Goal: Transaction & Acquisition: Purchase product/service

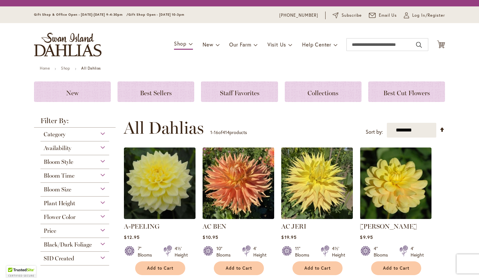
click at [46, 138] on span "Category" at bounding box center [55, 134] width 22 height 7
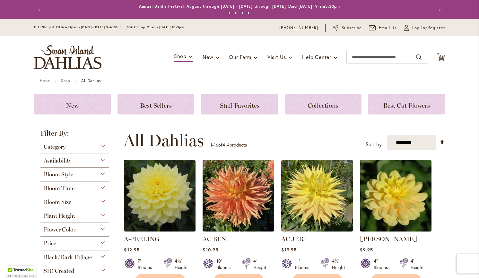
click at [101, 135] on strong "Filter By:" at bounding box center [75, 135] width 82 height 10
click at [102, 148] on div "Category" at bounding box center [74, 145] width 69 height 10
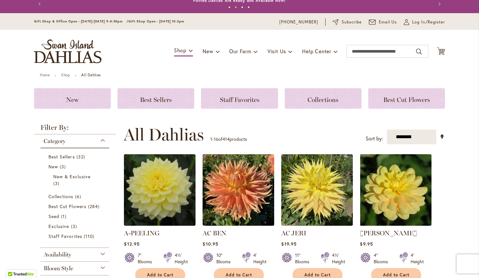
scroll to position [8, 0]
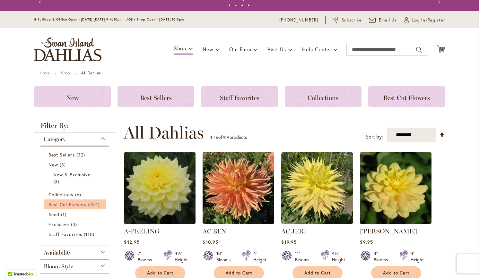
click at [62, 204] on span "Best Cut Flowers" at bounding box center [67, 205] width 38 height 6
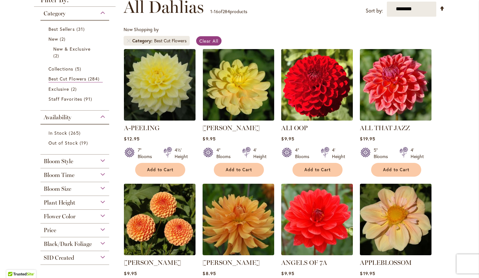
scroll to position [99, 0]
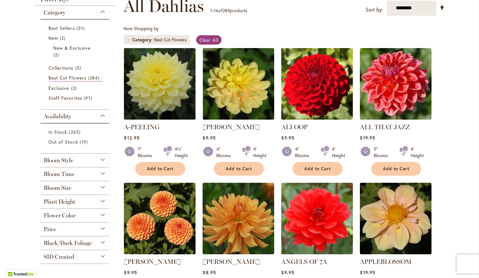
click at [406, 89] on img at bounding box center [395, 83] width 75 height 75
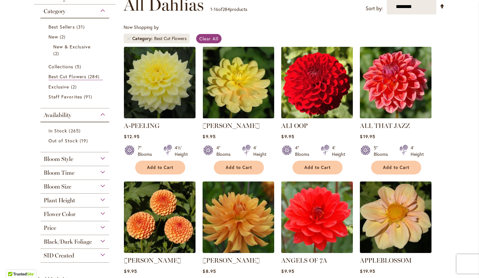
scroll to position [100, 0]
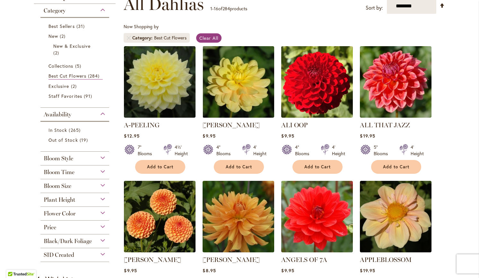
click at [49, 216] on span "Flower Color" at bounding box center [60, 213] width 32 height 7
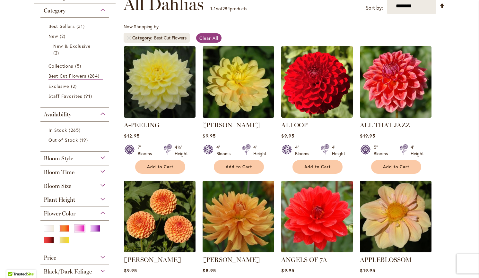
click at [75, 230] on div "Pink" at bounding box center [79, 228] width 10 height 7
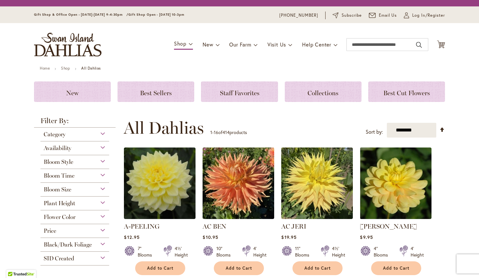
click at [50, 214] on span "Flower Color" at bounding box center [60, 217] width 32 height 7
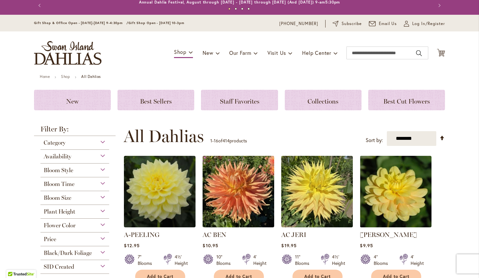
click at [100, 225] on div "Flower Color" at bounding box center [74, 224] width 69 height 10
click at [76, 241] on div "Pink" at bounding box center [79, 240] width 10 height 7
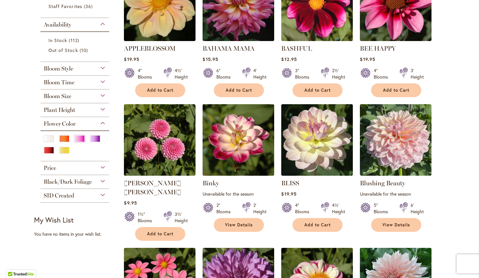
scroll to position [181, 0]
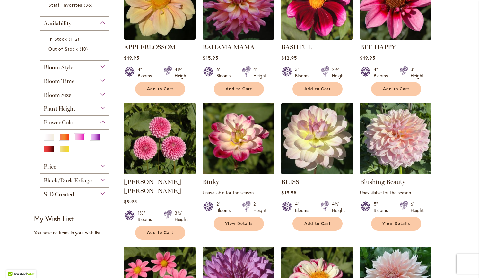
click at [153, 151] on img at bounding box center [159, 138] width 75 height 75
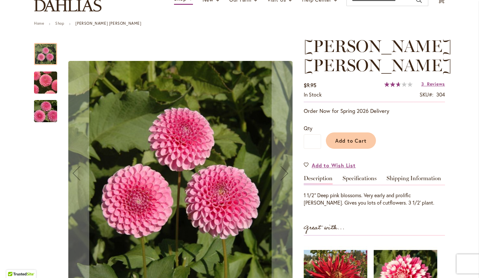
scroll to position [58, 0]
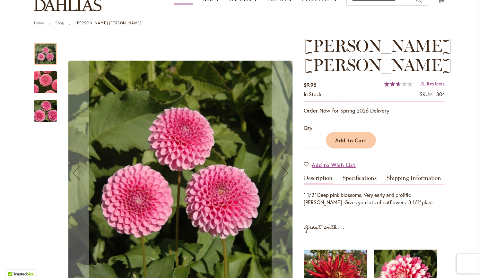
click at [45, 82] on img "BETTY ANNE" at bounding box center [45, 82] width 45 height 44
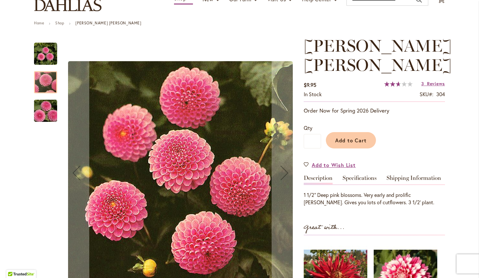
click at [40, 115] on img "BETTY ANNE" at bounding box center [45, 111] width 46 height 31
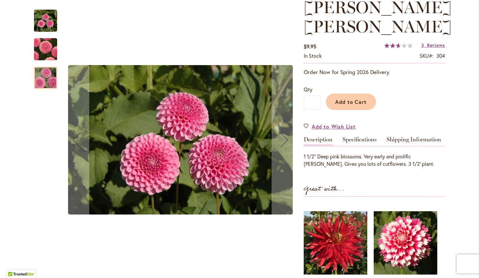
scroll to position [97, 0]
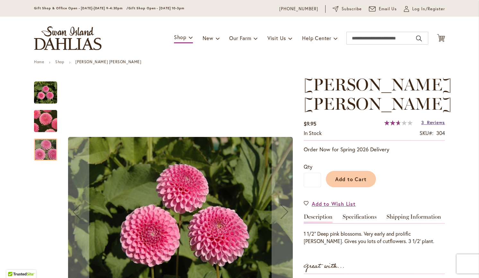
click at [434, 119] on span "Reviews" at bounding box center [436, 122] width 18 height 6
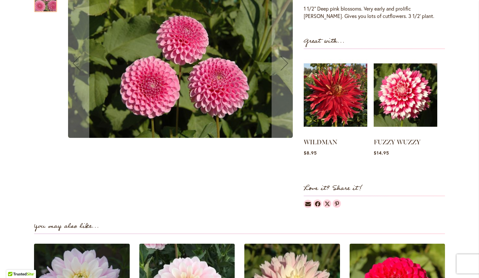
scroll to position [244, 0]
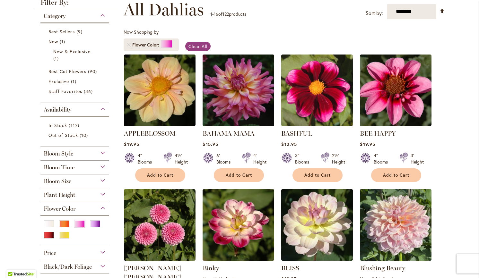
click at [49, 154] on span "Bloom Style" at bounding box center [59, 153] width 30 height 7
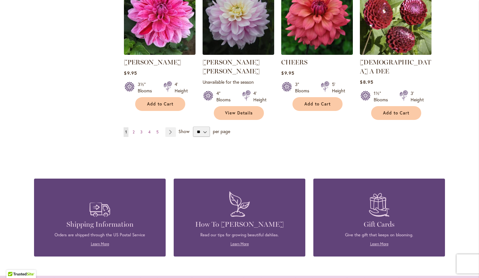
scroll to position [580, 0]
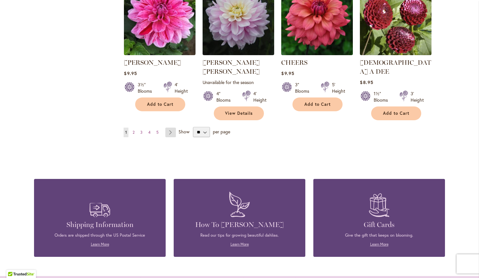
click at [168, 128] on link "Page Next" at bounding box center [170, 133] width 11 height 10
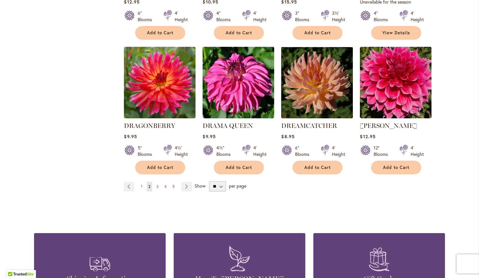
scroll to position [513, 0]
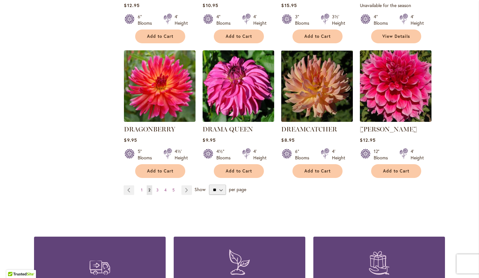
click at [73, 218] on div "Shipping Information Orders are shipped through the US Postal Service Learn Mor…" at bounding box center [239, 266] width 411 height 97
click at [182, 186] on link "Page Next" at bounding box center [186, 191] width 11 height 10
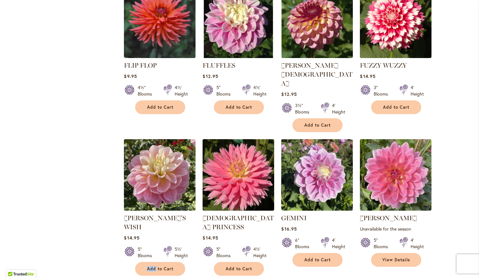
scroll to position [433, 0]
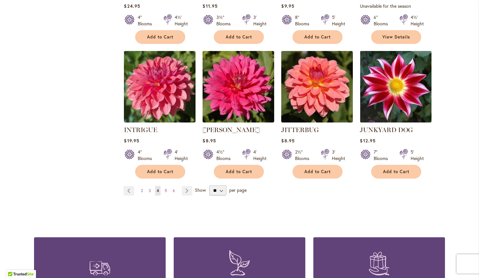
scroll to position [502, 0]
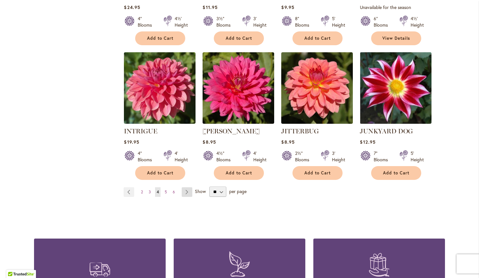
click at [184, 195] on link "Page Next" at bounding box center [187, 193] width 11 height 10
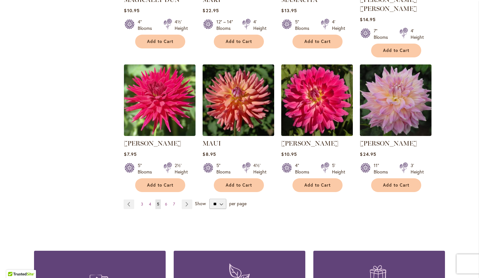
scroll to position [499, 0]
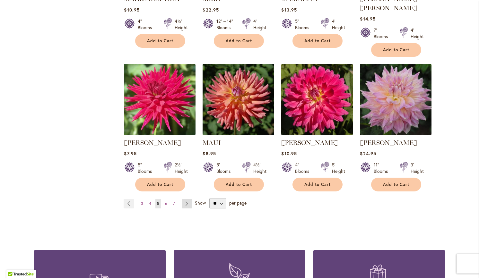
click at [183, 199] on link "Page Next" at bounding box center [187, 204] width 11 height 10
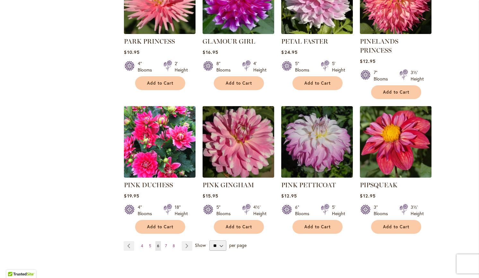
scroll to position [475, 0]
click at [183, 241] on link "Page Next" at bounding box center [187, 246] width 11 height 10
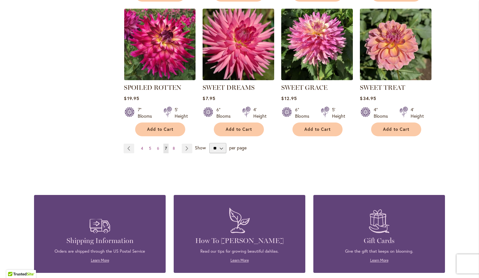
scroll to position [546, 0]
click at [186, 149] on link "Page Next" at bounding box center [187, 149] width 11 height 10
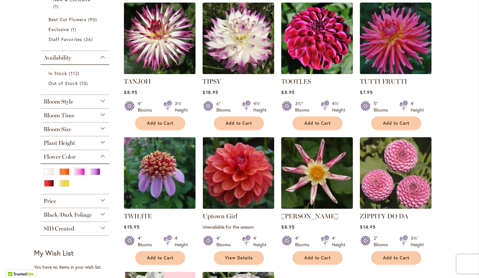
scroll to position [147, 0]
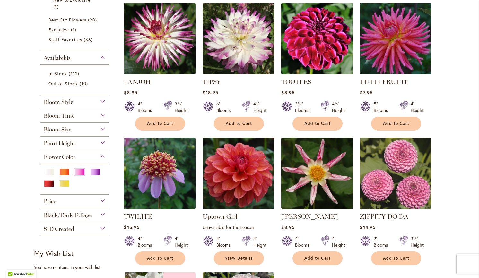
click at [51, 117] on span "Bloom Time" at bounding box center [59, 115] width 31 height 7
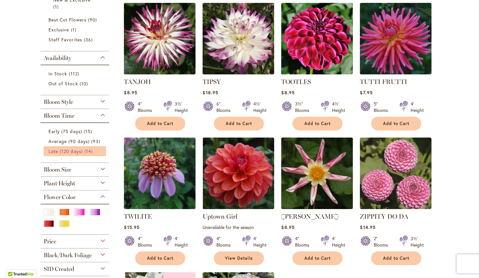
click at [50, 153] on link "Late (120 days) 14 items" at bounding box center [75, 151] width 54 height 7
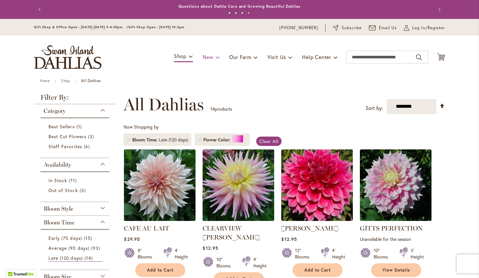
click at [216, 59] on span at bounding box center [218, 57] width 4 height 10
click at [216, 58] on span at bounding box center [218, 57] width 4 height 10
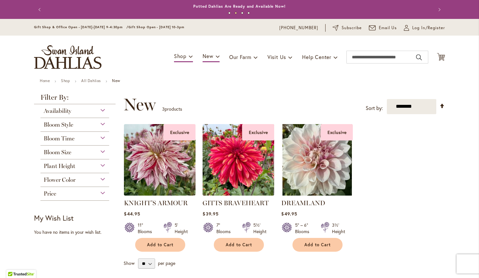
click at [48, 127] on span "Bloom Style" at bounding box center [59, 124] width 30 height 7
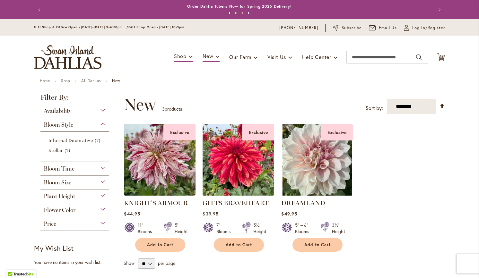
click at [50, 209] on span "Flower Color" at bounding box center [60, 210] width 32 height 7
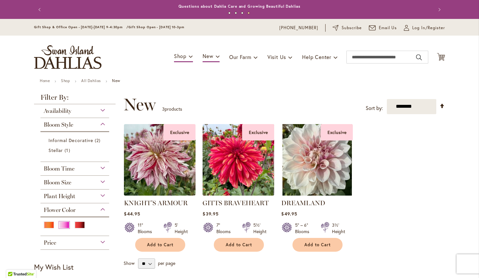
click at [61, 227] on div "Pink" at bounding box center [64, 225] width 10 height 7
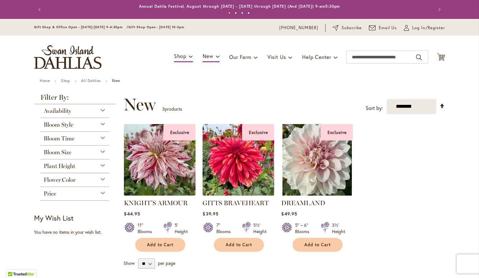
click at [50, 126] on span "Bloom Style" at bounding box center [59, 124] width 30 height 7
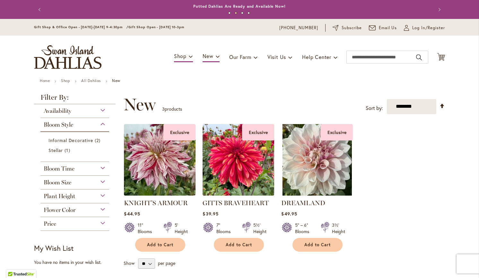
click at [47, 111] on span "Availability" at bounding box center [58, 111] width 28 height 7
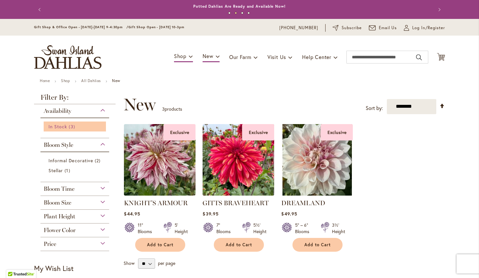
click at [52, 127] on span "In Stock" at bounding box center [57, 127] width 19 height 6
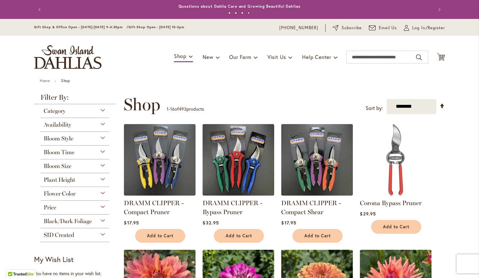
click at [52, 140] on span "Bloom Style" at bounding box center [59, 138] width 30 height 7
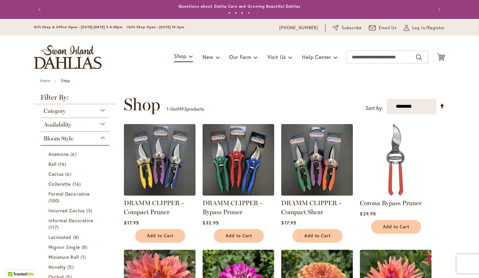
scroll to position [131, 0]
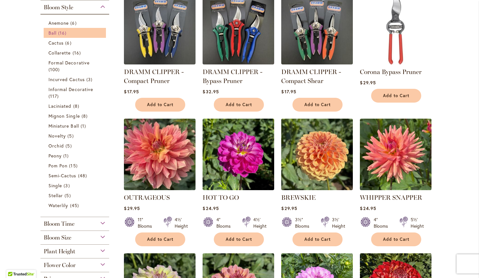
click at [58, 34] on span "16 items" at bounding box center [63, 33] width 10 height 7
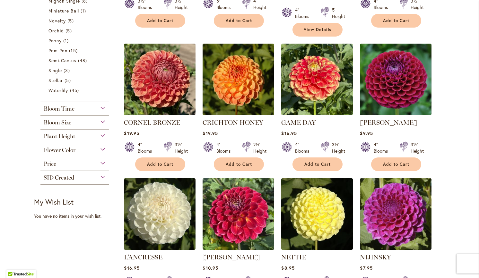
scroll to position [246, 0]
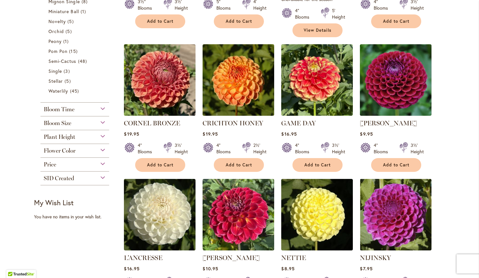
click at [53, 152] on span "Flower Color" at bounding box center [60, 150] width 32 height 7
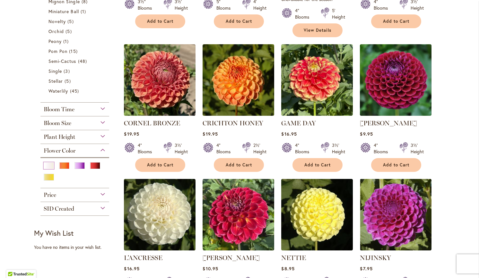
click at [44, 165] on div "White/Cream" at bounding box center [49, 165] width 10 height 7
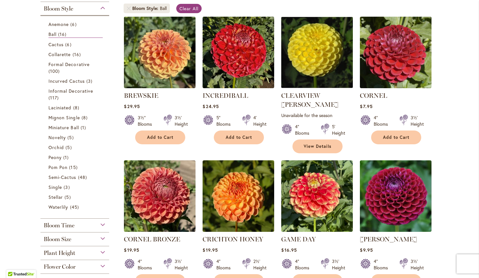
scroll to position [130, 0]
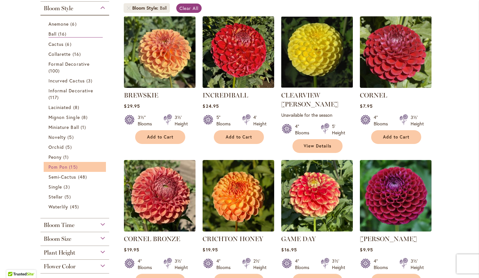
click at [55, 169] on span "Pom Pon" at bounding box center [57, 167] width 19 height 6
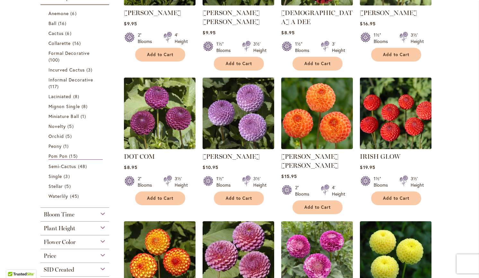
scroll to position [213, 0]
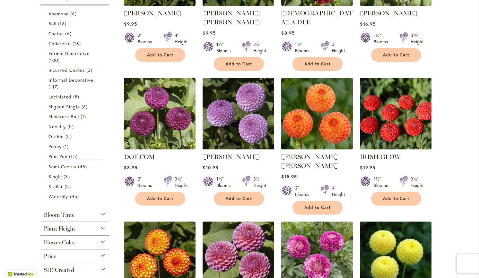
click at [228, 130] on img at bounding box center [238, 113] width 75 height 75
